Goal: Find specific page/section

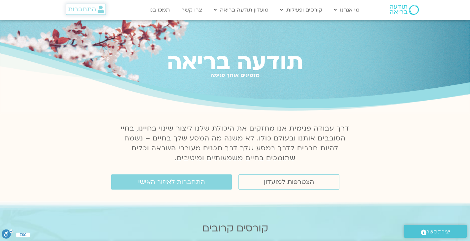
click at [91, 11] on span "התחברות" at bounding box center [82, 9] width 28 height 7
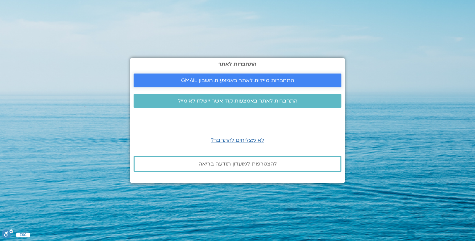
click at [268, 81] on span "התחברות מיידית לאתר באמצעות חשבון GMAIL" at bounding box center [237, 80] width 113 height 6
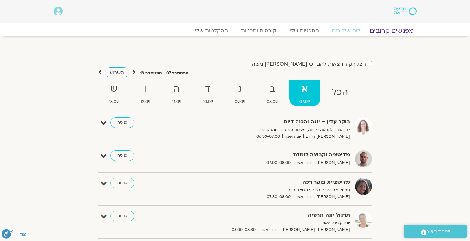
click at [390, 31] on link "מפגשים קרובים" at bounding box center [391, 31] width 60 height 8
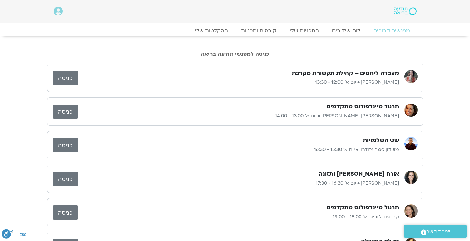
click at [60, 76] on link "כניסה" at bounding box center [65, 78] width 25 height 14
